Goal: Share content

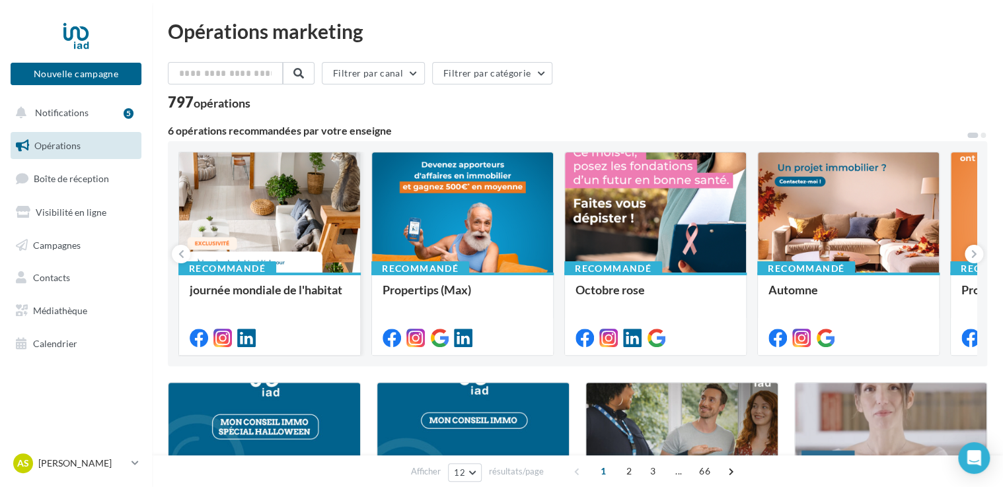
click at [286, 233] on div at bounding box center [269, 214] width 181 height 122
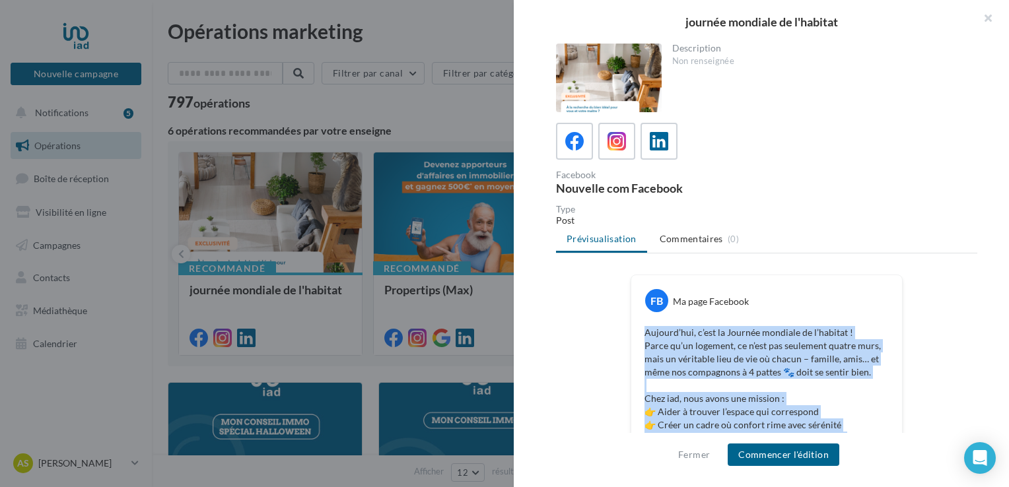
drag, startPoint x: 767, startPoint y: 174, endPoint x: 643, endPoint y: 327, distance: 196.7
click at [645, 327] on p "[DATE], c’est la Journée mondiale de l’habitat ! Parce qu’un logement, ce n’est…" at bounding box center [767, 418] width 244 height 185
drag, startPoint x: 643, startPoint y: 327, endPoint x: 676, endPoint y: 342, distance: 36.4
copy p "[DATE], c’est la Journée mondiale de l’habitat ! Parce qu’un logement, ce n’est…"
click at [991, 16] on button "button" at bounding box center [983, 20] width 53 height 40
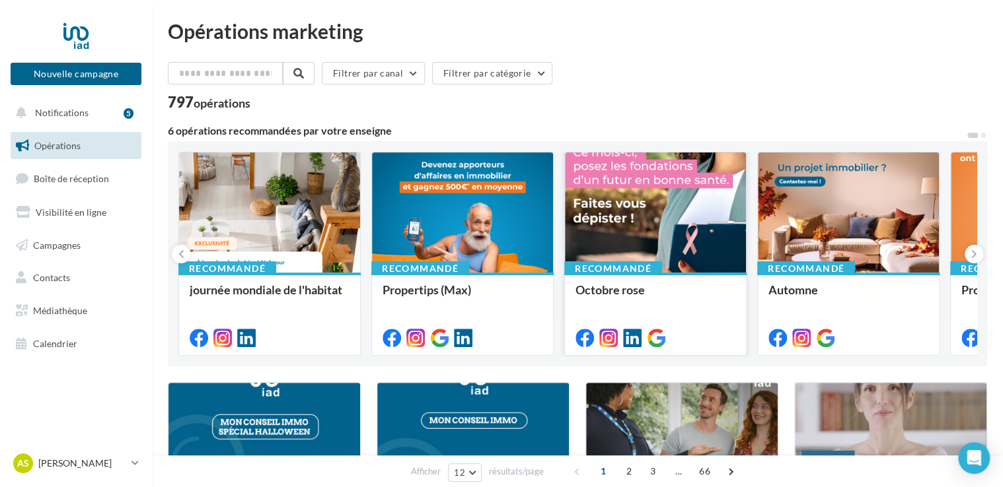
click at [650, 219] on div at bounding box center [655, 214] width 181 height 122
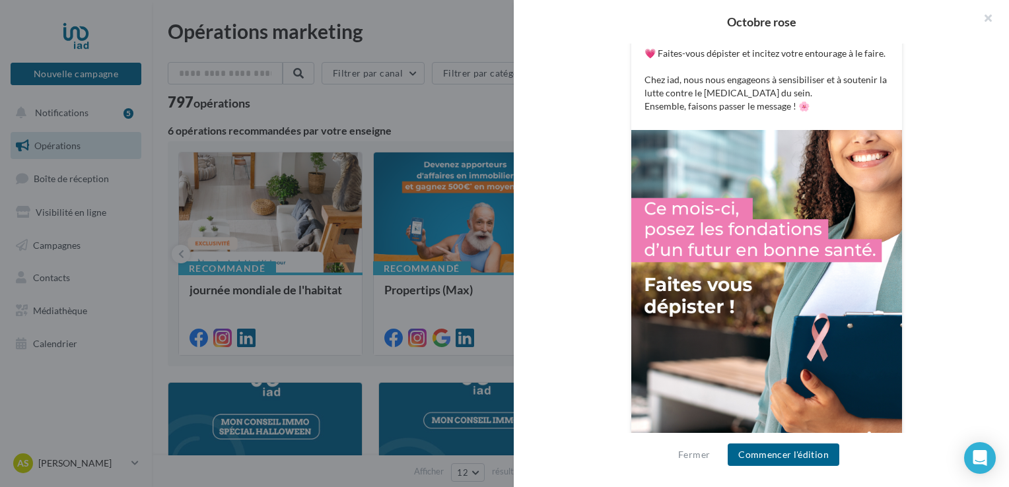
scroll to position [396, 0]
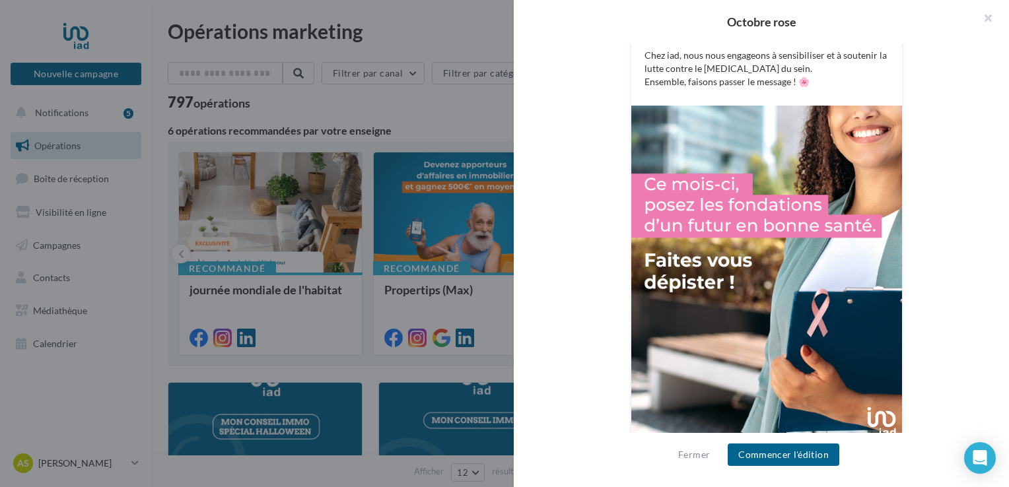
click at [740, 353] on img at bounding box center [767, 275] width 271 height 339
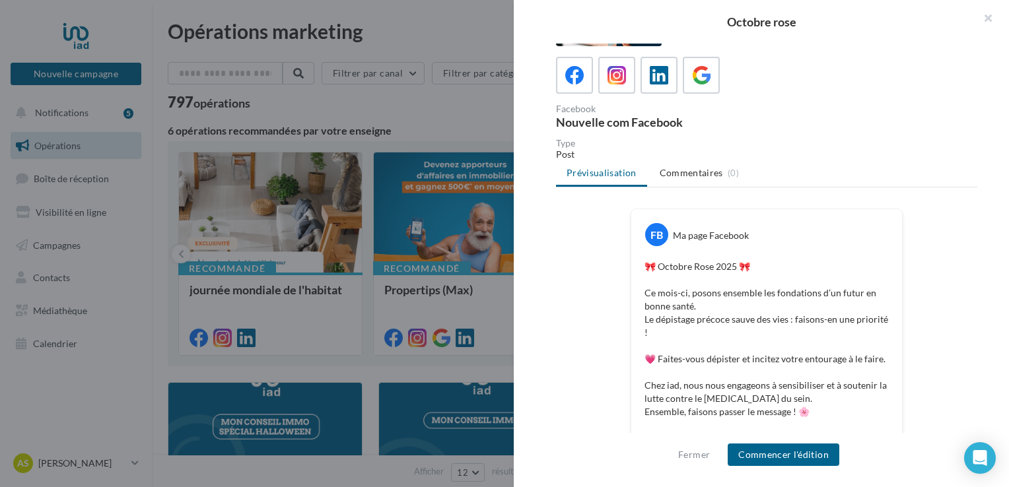
scroll to position [0, 0]
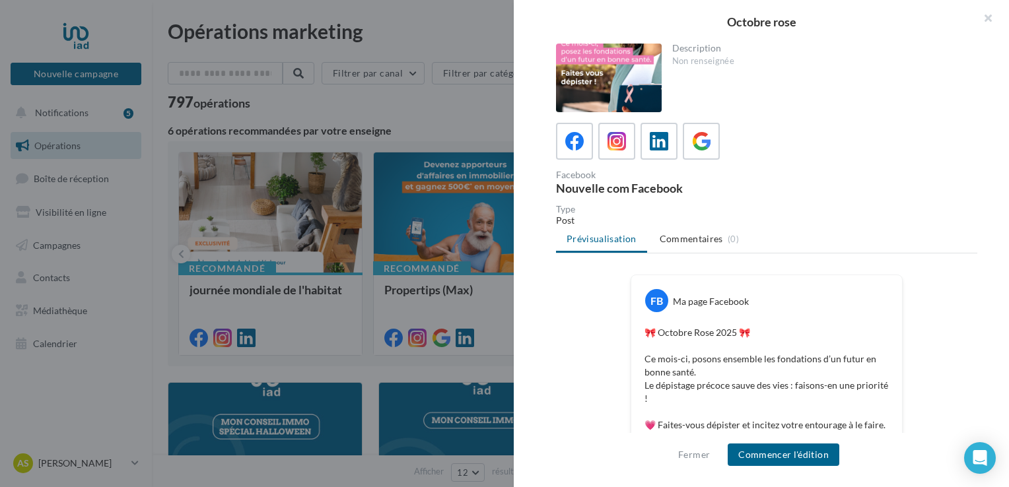
click at [628, 77] on div at bounding box center [609, 78] width 106 height 69
click at [627, 67] on div at bounding box center [609, 78] width 106 height 69
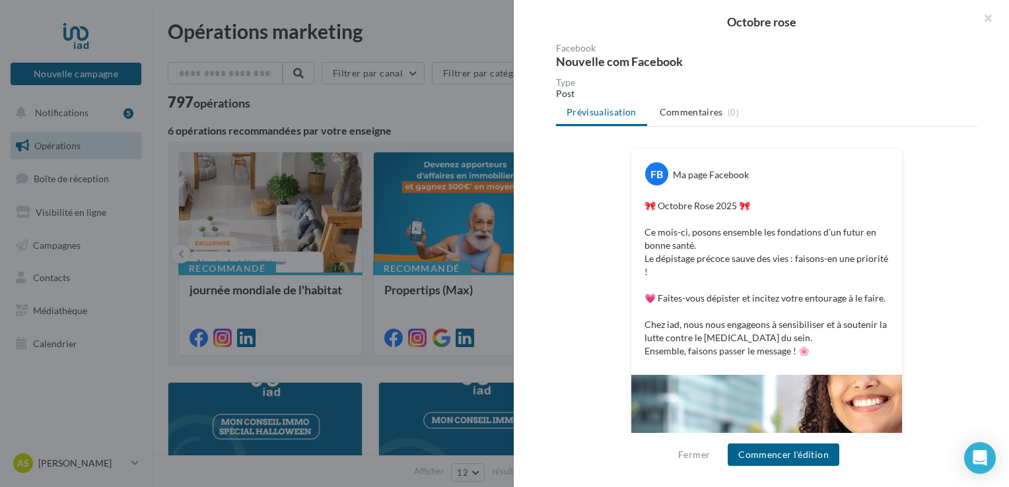
scroll to position [132, 0]
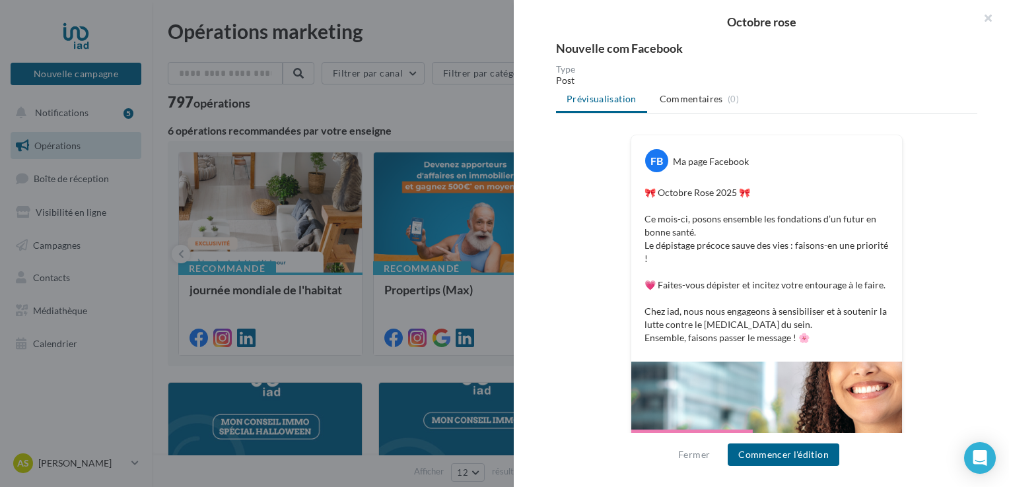
scroll to position [396, 0]
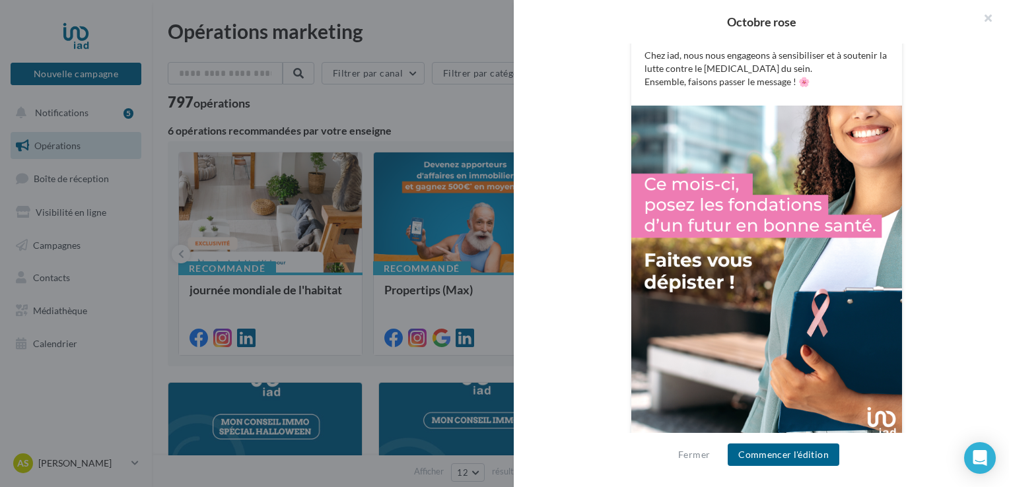
click at [993, 269] on div "Description Non renseignée Facebook Nouvelle com Facebook Type Post Prévisualis…" at bounding box center [767, 245] width 506 height 402
